Goal: Manage account settings

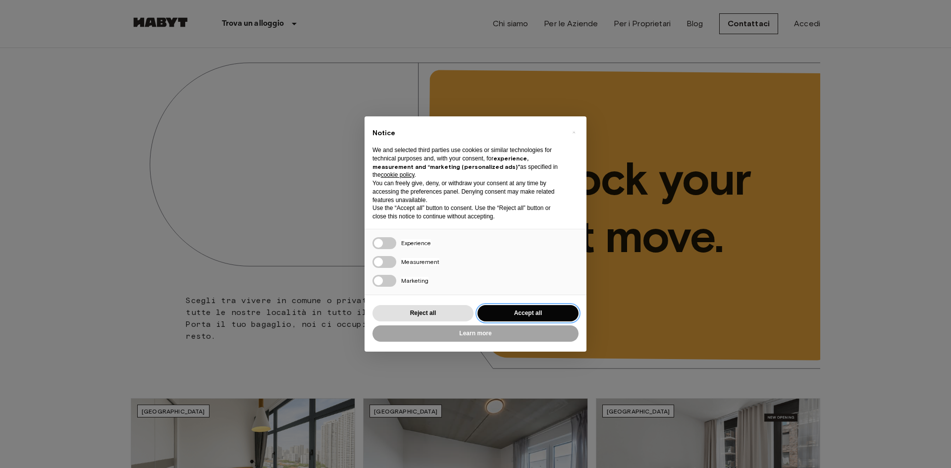
click at [533, 316] on button "Accept all" at bounding box center [528, 313] width 101 height 16
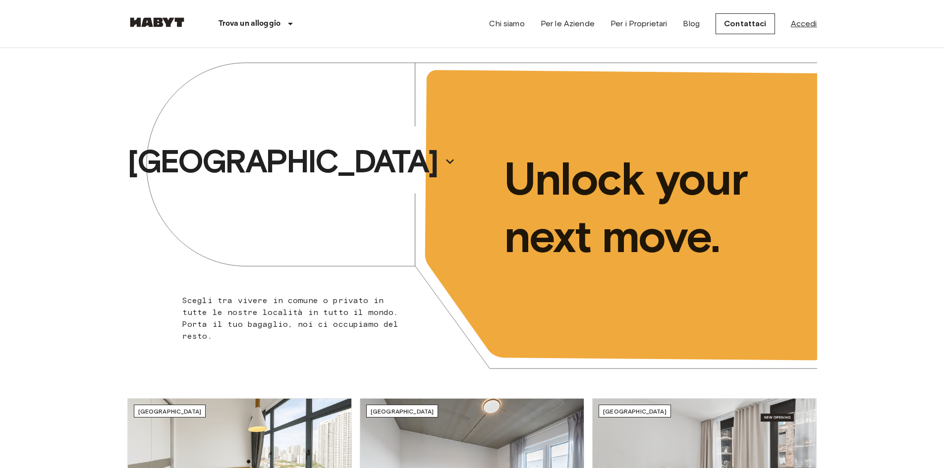
click at [809, 23] on link "Accedi" at bounding box center [804, 24] width 26 height 12
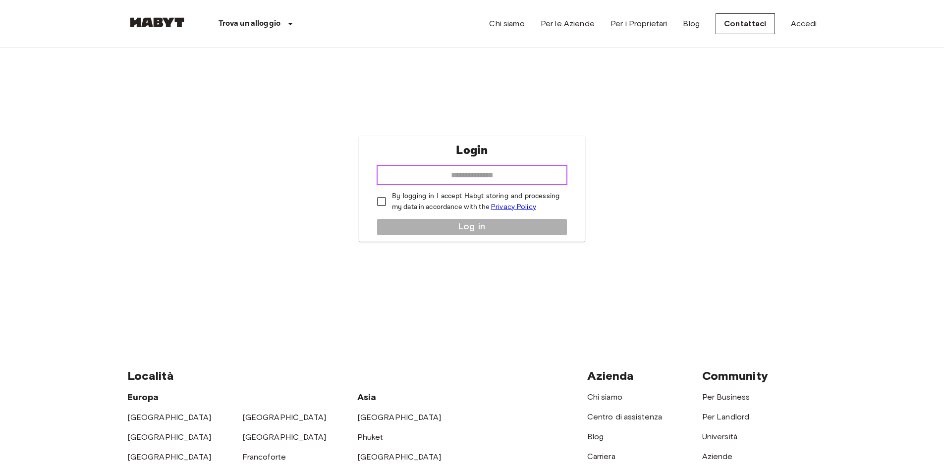
click at [465, 179] on input "email" at bounding box center [472, 175] width 191 height 20
type input "**********"
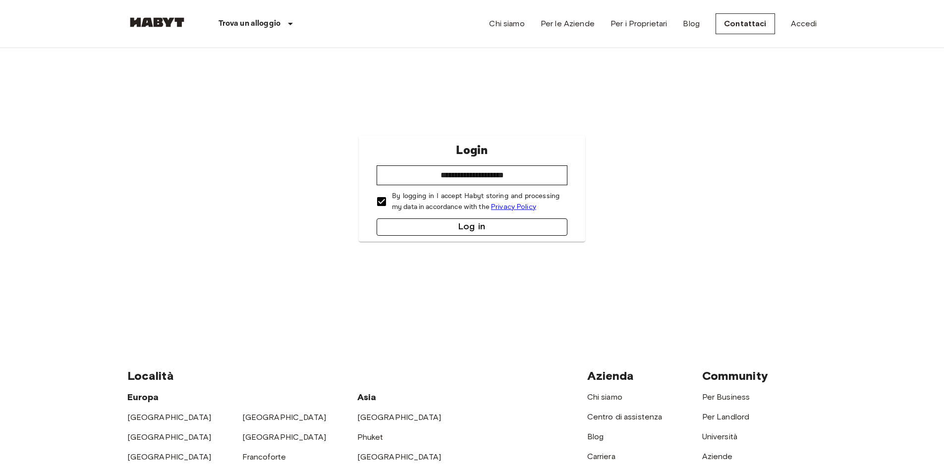
click at [473, 231] on button "Log in" at bounding box center [472, 226] width 191 height 17
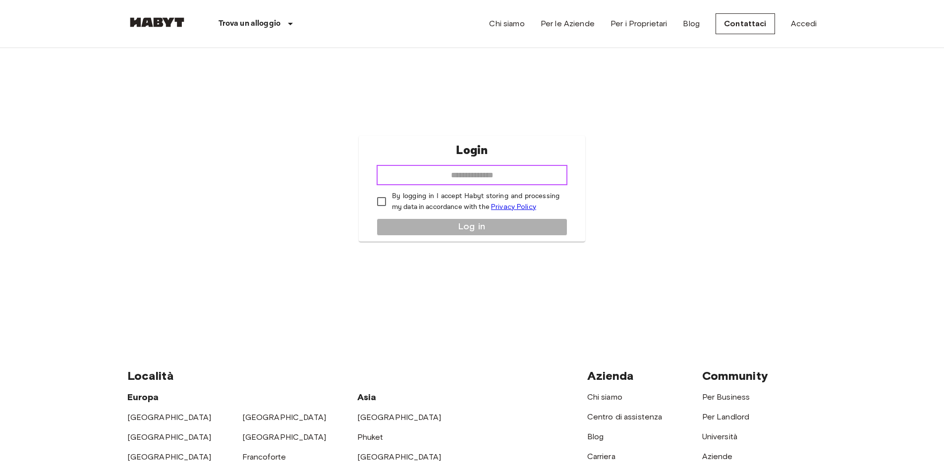
click at [447, 174] on input "email" at bounding box center [472, 175] width 191 height 20
type input "**********"
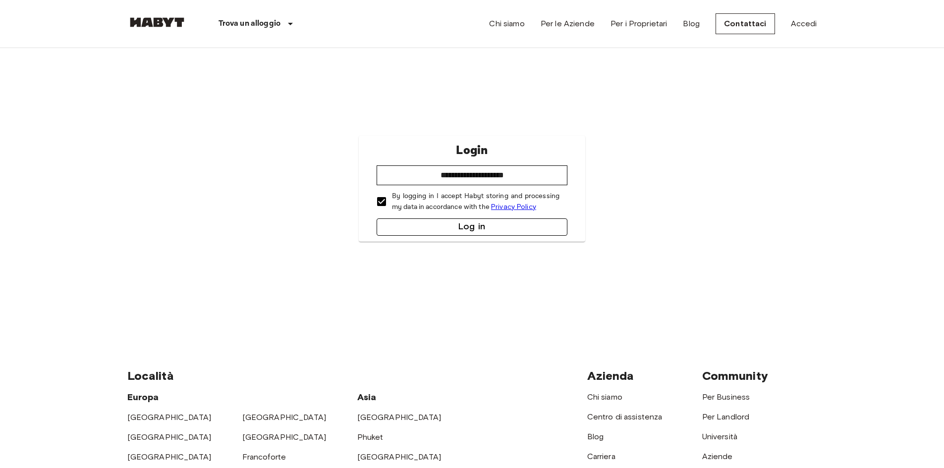
click at [416, 226] on button "Log in" at bounding box center [472, 226] width 191 height 17
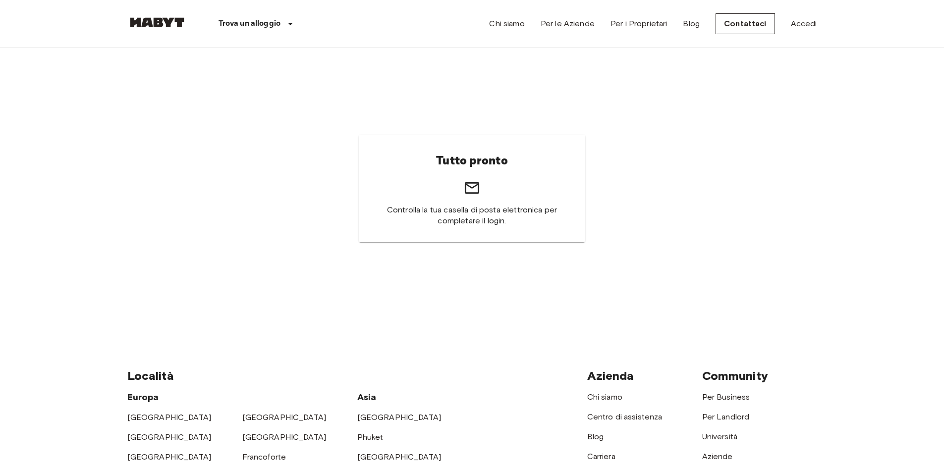
click at [469, 207] on span "Controlla la tua casella di posta elettronica per completare il login." at bounding box center [471, 216] width 179 height 22
click at [814, 26] on link "Accedi" at bounding box center [804, 24] width 26 height 12
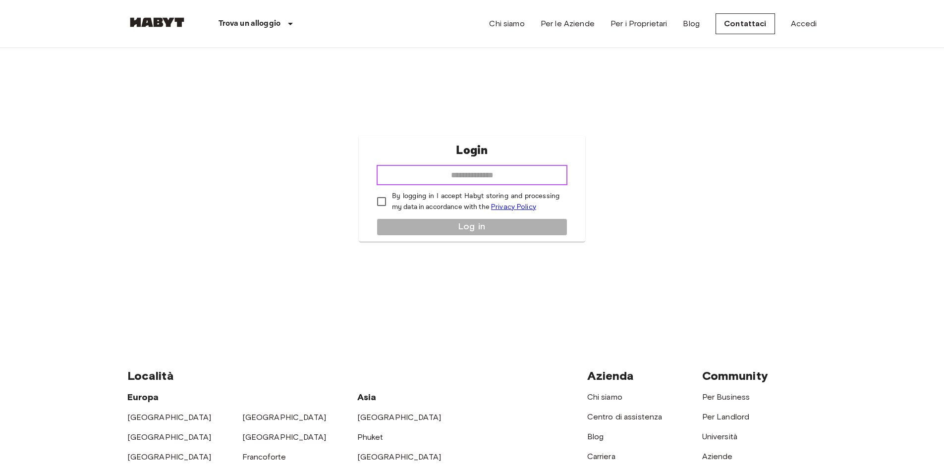
click at [488, 173] on input "email" at bounding box center [472, 175] width 191 height 20
type input "**********"
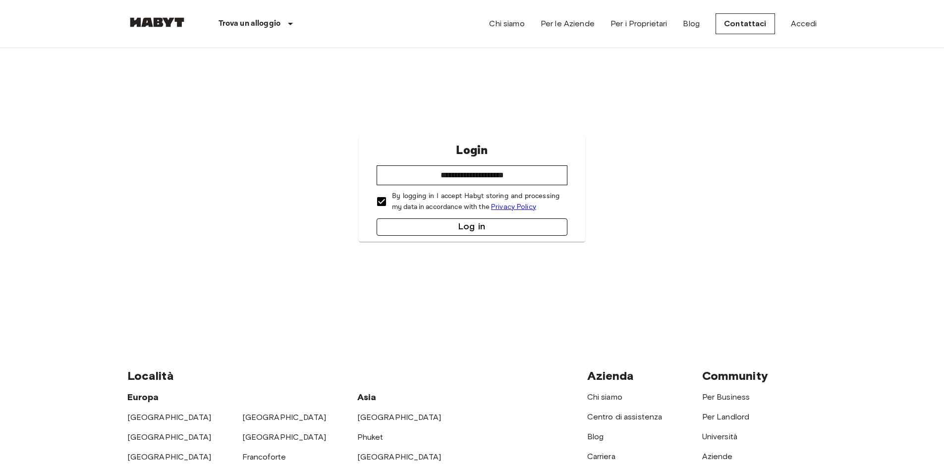
click at [468, 226] on button "Log in" at bounding box center [472, 226] width 191 height 17
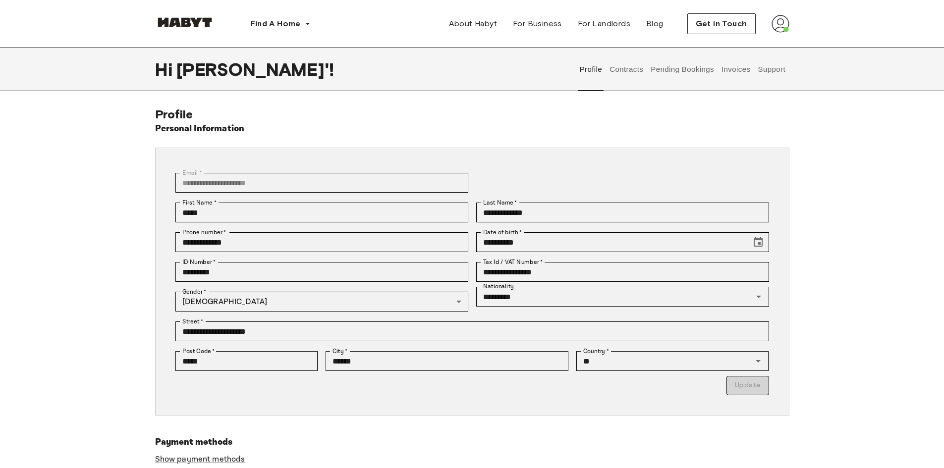
click at [776, 24] on img at bounding box center [780, 24] width 18 height 18
click at [754, 41] on span "Profile" at bounding box center [750, 47] width 25 height 12
click at [589, 70] on button "Profile" at bounding box center [590, 70] width 25 height 44
click at [625, 74] on button "Contracts" at bounding box center [626, 70] width 36 height 44
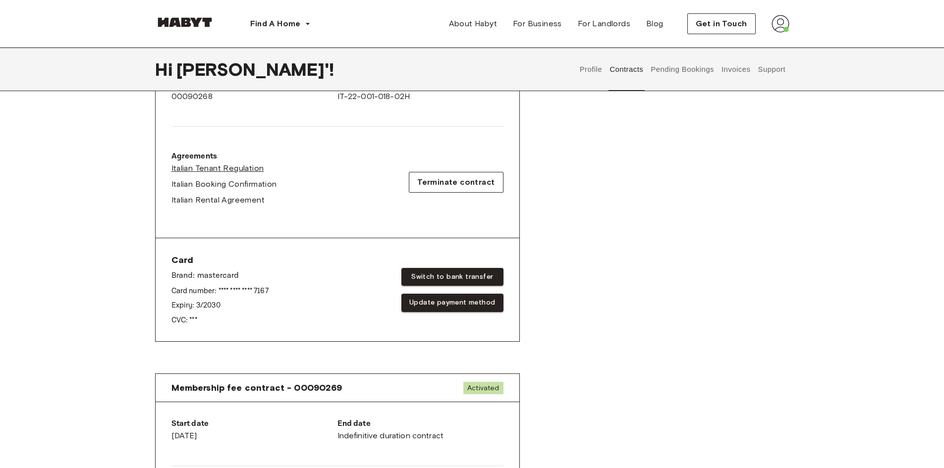
scroll to position [297, 0]
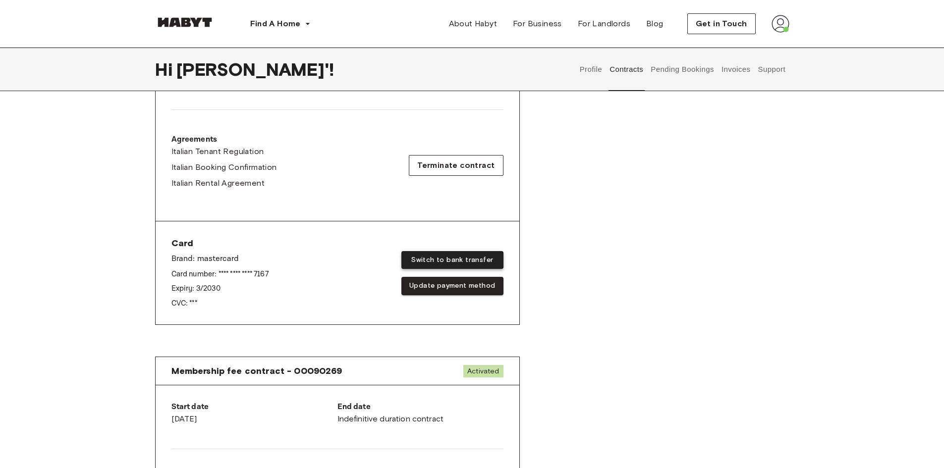
click at [449, 263] on button "Switch to bank transfer" at bounding box center [452, 260] width 102 height 18
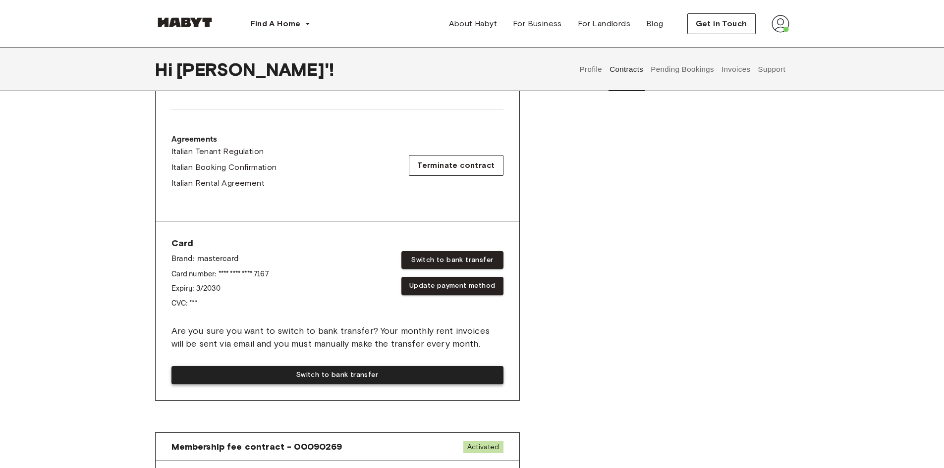
click at [343, 373] on button "Switch to bank transfer" at bounding box center [337, 375] width 332 height 18
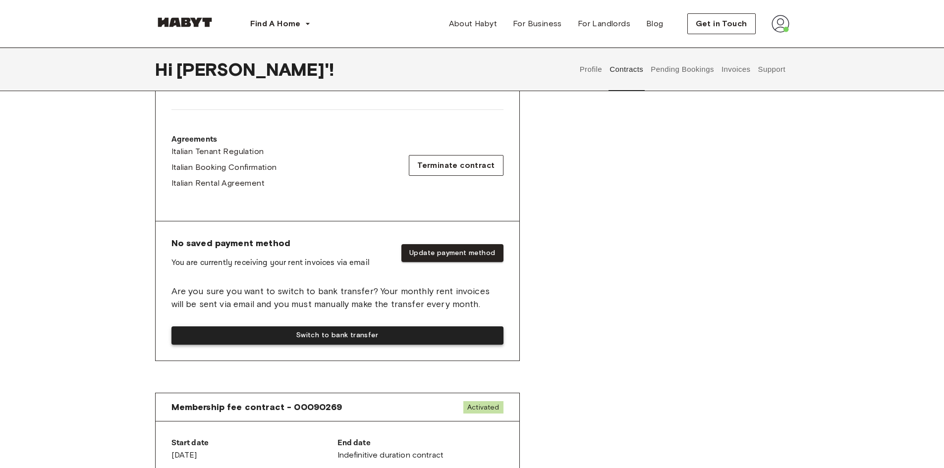
click at [348, 333] on button "Switch to bank transfer" at bounding box center [337, 335] width 332 height 18
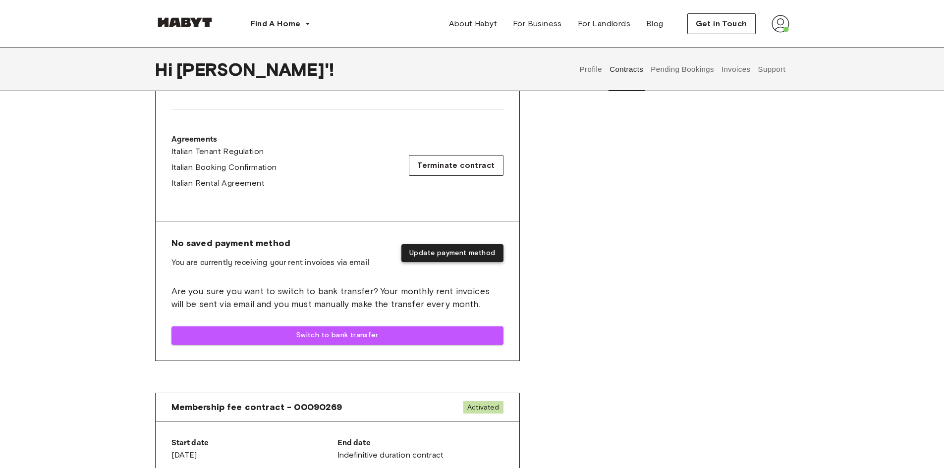
click at [435, 247] on button "Update payment method" at bounding box center [452, 253] width 102 height 18
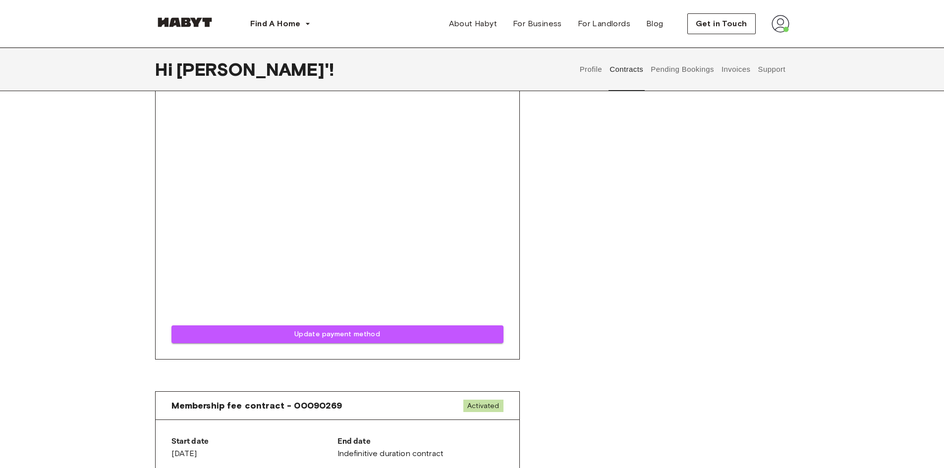
scroll to position [556, 0]
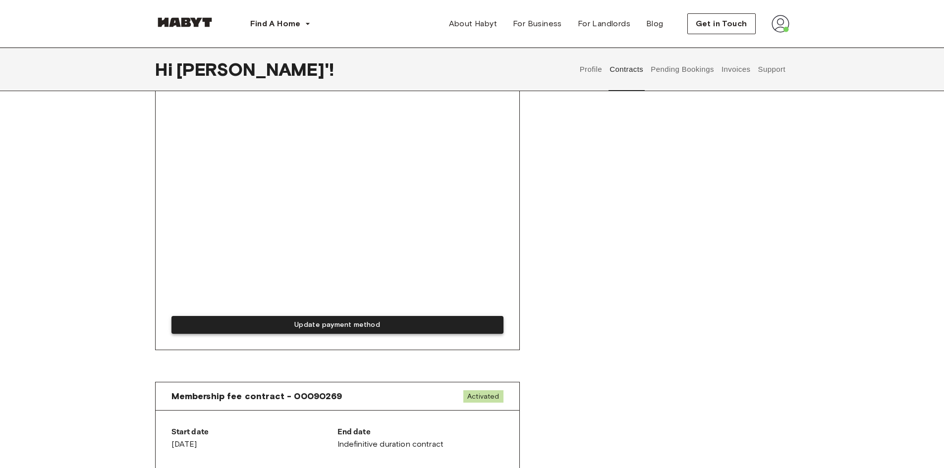
click at [318, 328] on button "Update payment method" at bounding box center [337, 325] width 332 height 18
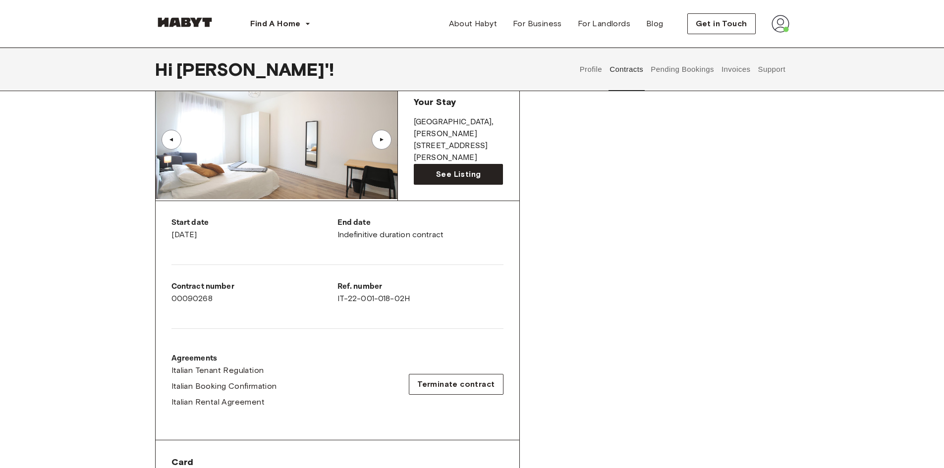
scroll to position [0, 0]
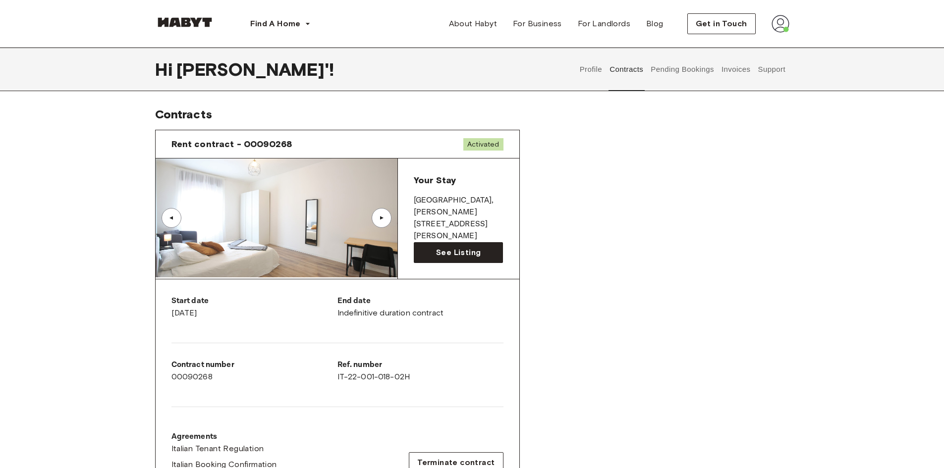
click at [386, 220] on div "▲" at bounding box center [382, 218] width 10 height 6
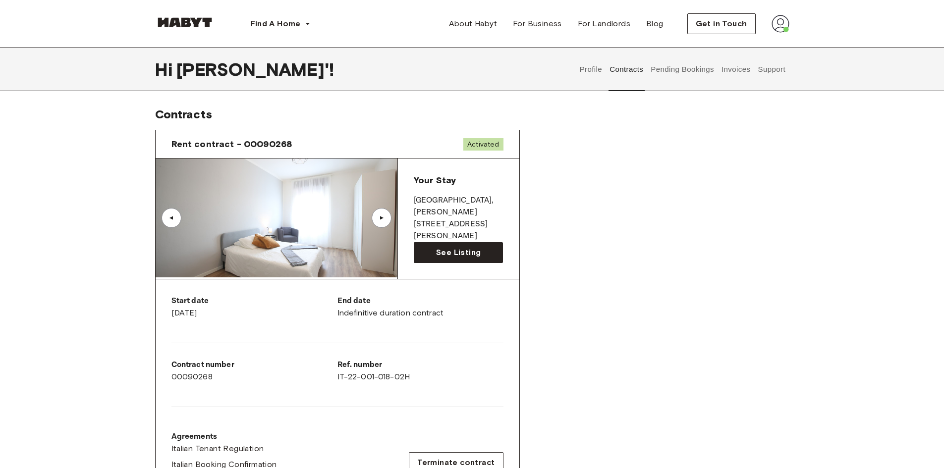
click at [386, 220] on div "▲" at bounding box center [382, 218] width 10 height 6
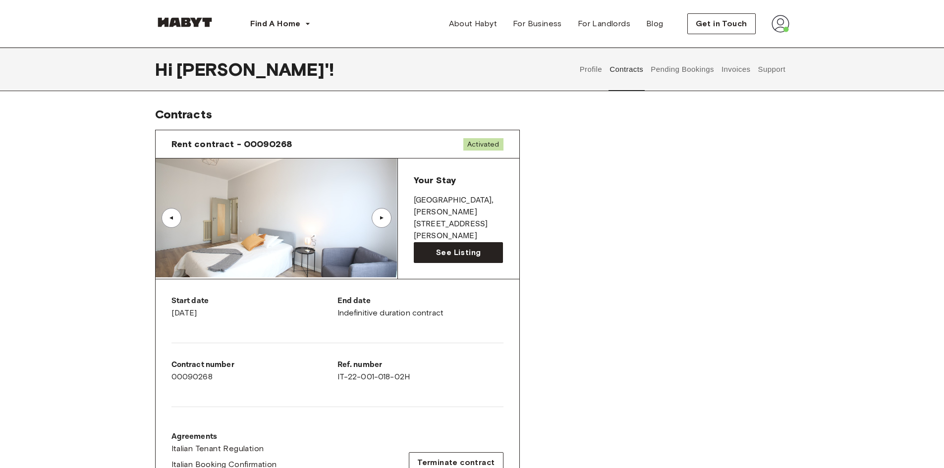
click at [386, 220] on div "▲" at bounding box center [382, 218] width 10 height 6
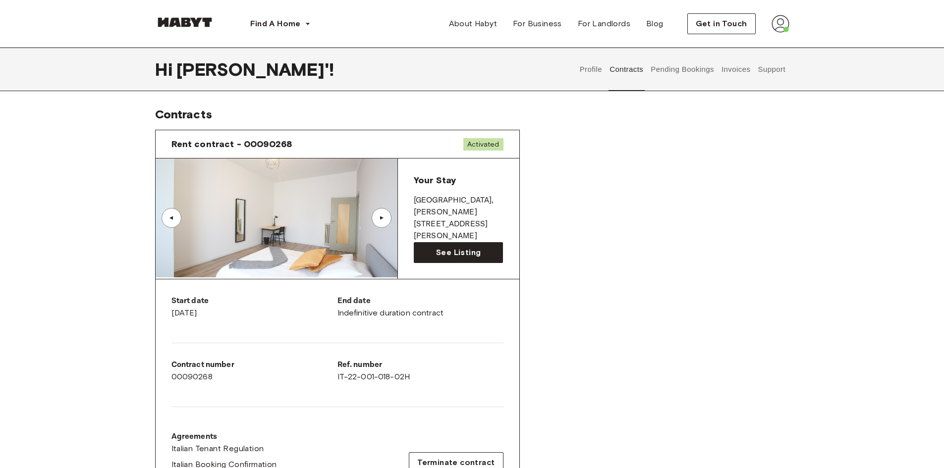
click at [785, 25] on img at bounding box center [780, 24] width 18 height 18
click at [763, 64] on span "Log out" at bounding box center [753, 66] width 30 height 12
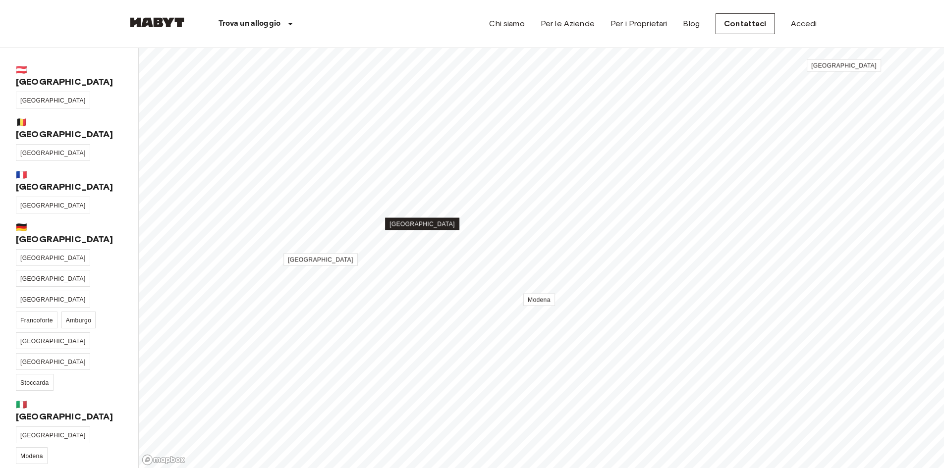
click at [425, 223] on span "[GEOGRAPHIC_DATA]" at bounding box center [421, 224] width 65 height 7
